Goal: Find specific page/section: Find specific page/section

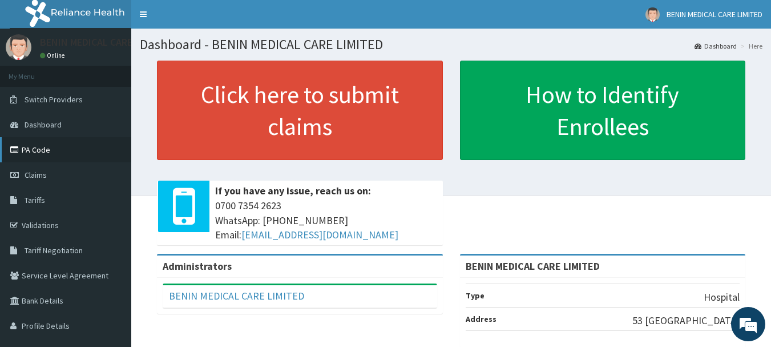
click at [46, 154] on link "PA Code" at bounding box center [65, 149] width 131 height 25
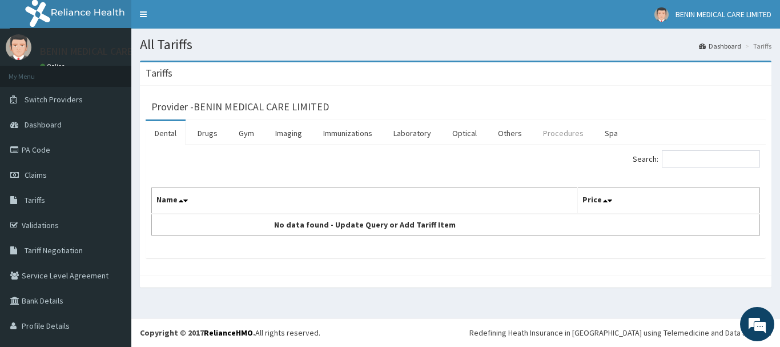
click at [552, 136] on link "Procedures" at bounding box center [563, 133] width 59 height 24
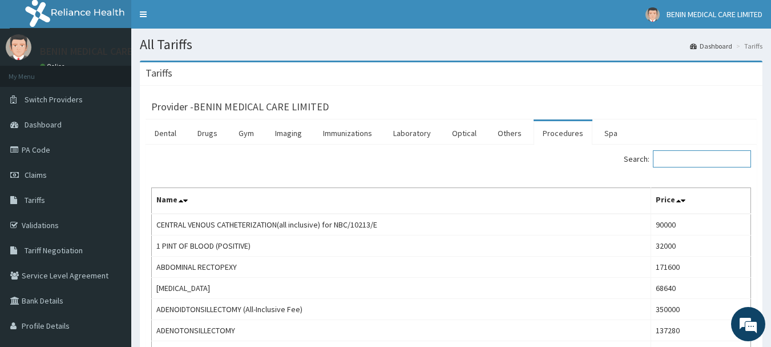
click at [677, 160] on input "Search:" at bounding box center [702, 158] width 98 height 17
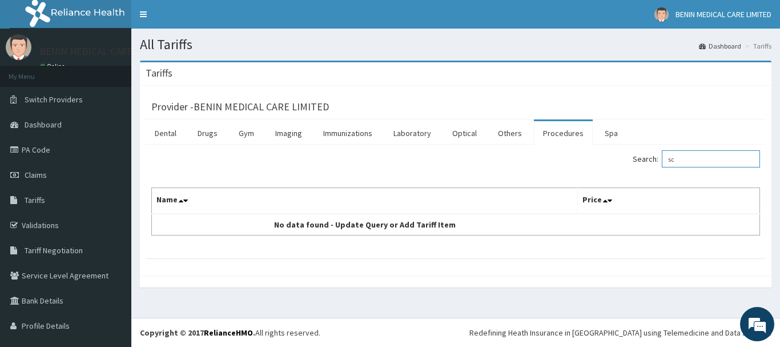
type input "s"
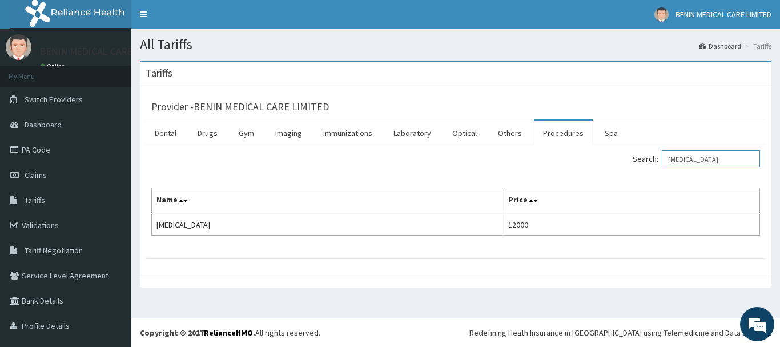
click at [691, 157] on input "nicu" at bounding box center [711, 158] width 98 height 17
click at [690, 157] on input "nicu" at bounding box center [711, 158] width 98 height 17
click at [689, 158] on input "nicu" at bounding box center [711, 158] width 98 height 17
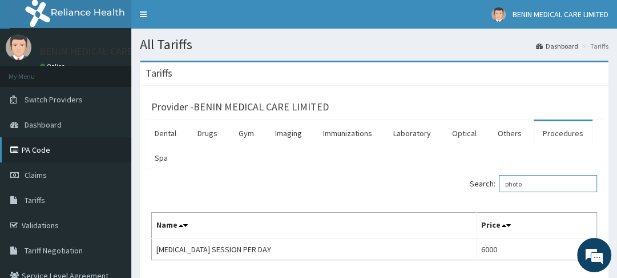
type input "photo"
click at [83, 153] on link "PA Code" at bounding box center [65, 149] width 131 height 25
